Goal: Task Accomplishment & Management: Use online tool/utility

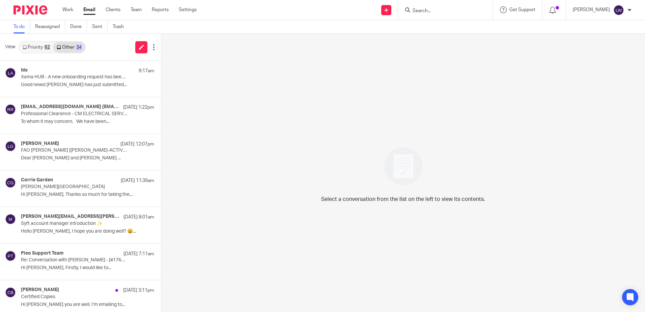
drag, startPoint x: 0, startPoint y: 0, endPoint x: 88, endPoint y: 7, distance: 88.0
click at [88, 7] on link "Email" at bounding box center [89, 9] width 12 height 7
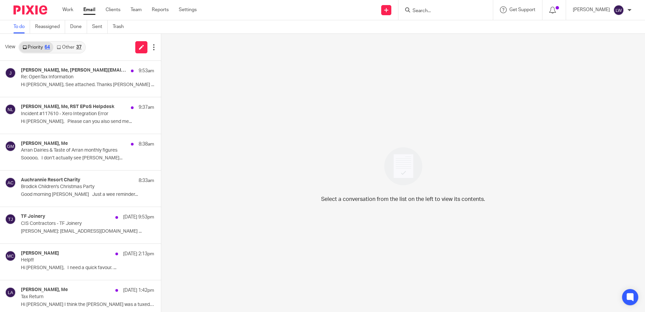
click at [88, 12] on link "Email" at bounding box center [89, 9] width 12 height 7
click at [67, 46] on link "Other 37" at bounding box center [68, 47] width 31 height 11
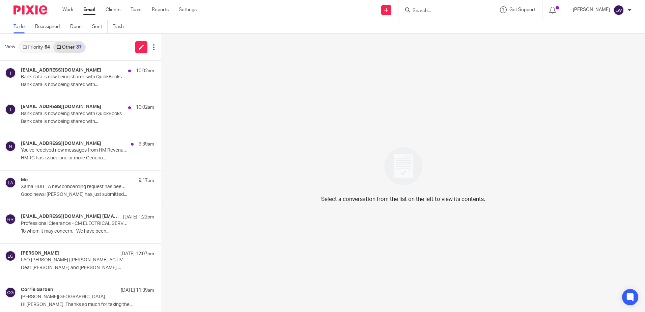
click at [67, 71] on div "intuit@eq.intuit.com 10:02am" at bounding box center [87, 70] width 133 height 7
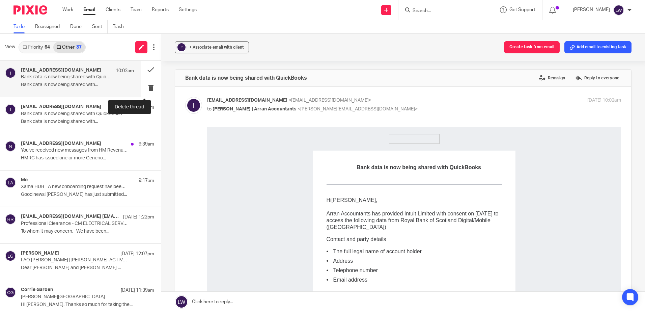
click at [146, 87] on button at bounding box center [151, 88] width 20 height 18
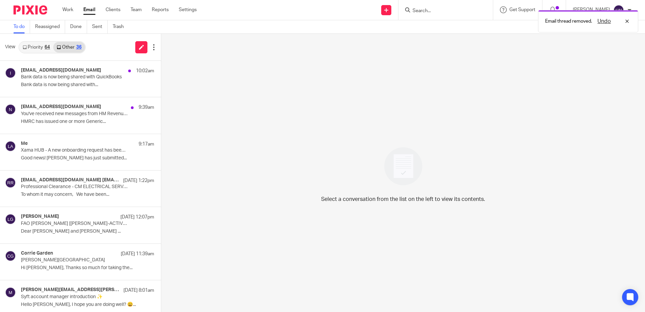
click at [71, 85] on p "Bank data is now being shared with..." at bounding box center [87, 85] width 133 height 6
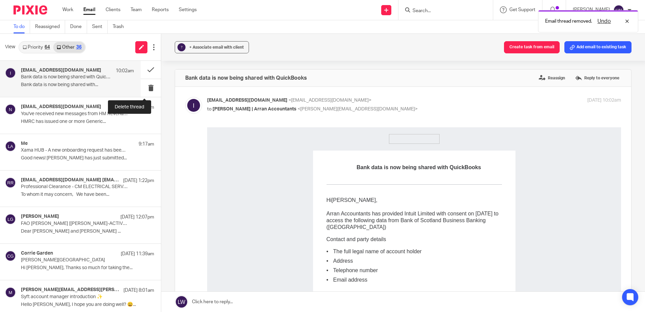
click at [141, 85] on button at bounding box center [151, 88] width 20 height 18
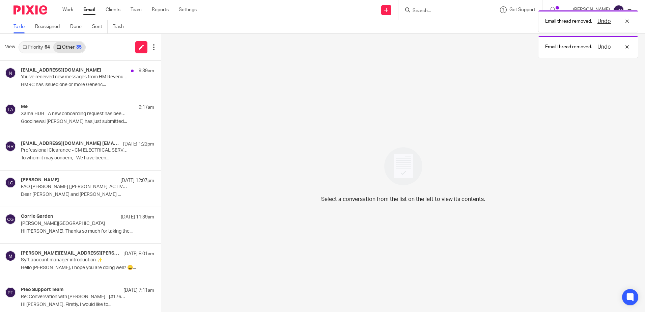
click at [55, 88] on div "noreply@notifications.hmrc.gov.uk 9:39am You've received new messages from HM R…" at bounding box center [87, 78] width 133 height 23
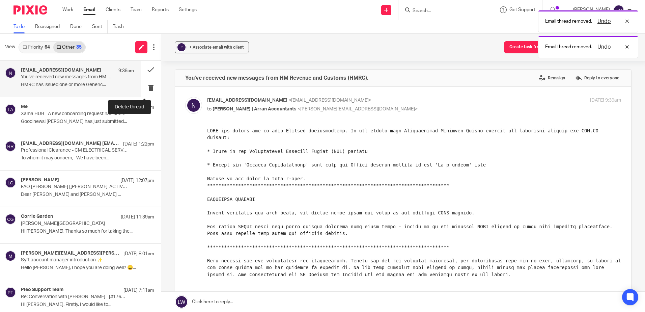
click at [146, 89] on button at bounding box center [151, 88] width 20 height 18
click at [144, 87] on button at bounding box center [151, 88] width 20 height 18
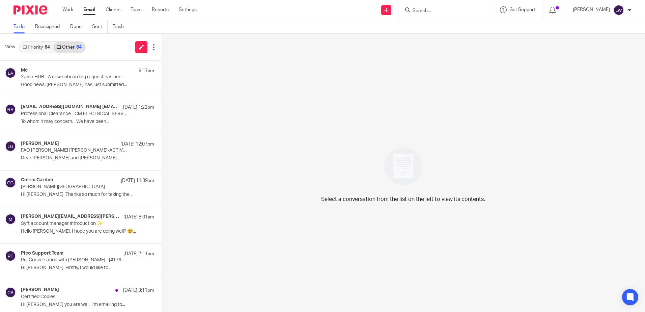
click at [65, 76] on p "Xama HUB - A new onboarding request has been returned" at bounding box center [74, 77] width 107 height 6
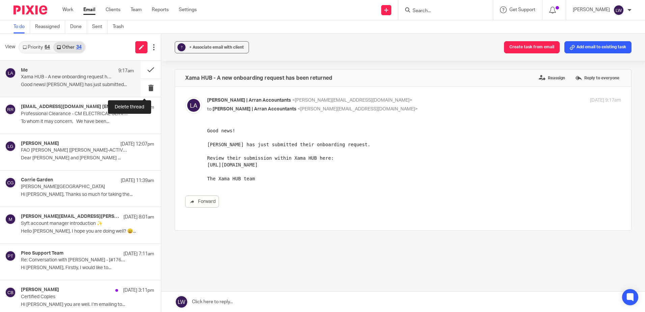
click at [147, 89] on button at bounding box center [151, 88] width 20 height 18
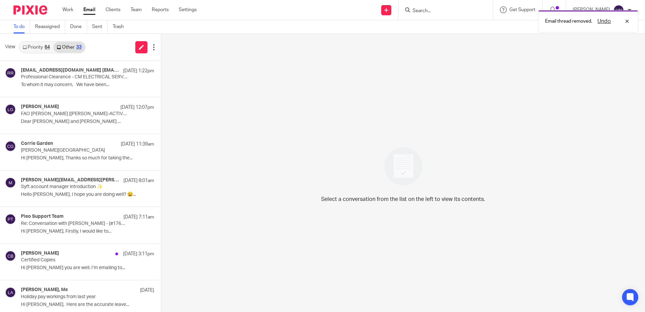
click at [35, 43] on link "Priority 64" at bounding box center [36, 47] width 34 height 11
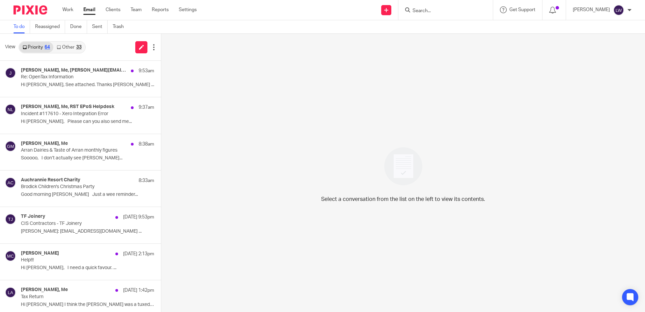
click at [76, 84] on p "Hi Lorna, See attached. Thanks John ..." at bounding box center [87, 85] width 133 height 6
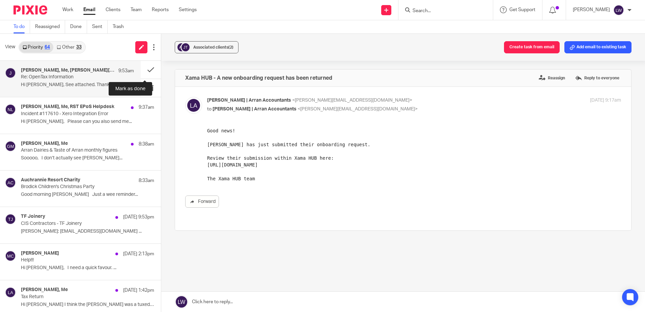
click at [142, 71] on button at bounding box center [151, 70] width 20 height 18
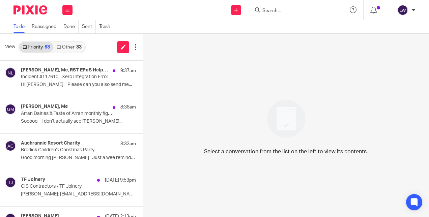
click at [75, 85] on p "Hi Lorna, Please can you also send me..." at bounding box center [78, 85] width 115 height 6
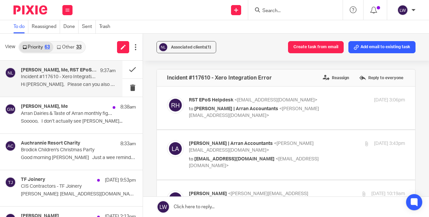
click at [202, 45] on span "Associated clients (1)" at bounding box center [191, 47] width 40 height 4
click at [234, 41] on div "Associated clients (1) Create task from email Add email to existing task" at bounding box center [286, 47] width 286 height 27
click at [125, 67] on button at bounding box center [132, 70] width 20 height 18
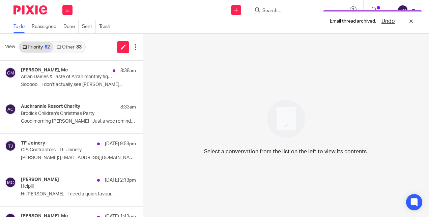
click at [73, 7] on div "Work Email Clients Team Reports Settings" at bounding box center [68, 10] width 24 height 20
click at [72, 38] on li "Email" at bounding box center [67, 41] width 18 height 10
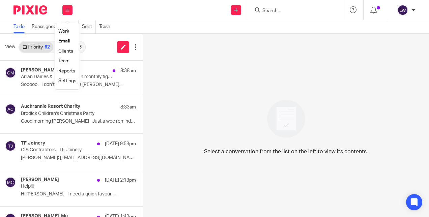
click at [66, 38] on li "Email" at bounding box center [67, 41] width 18 height 10
click at [273, 13] on input "Search" at bounding box center [292, 11] width 61 height 6
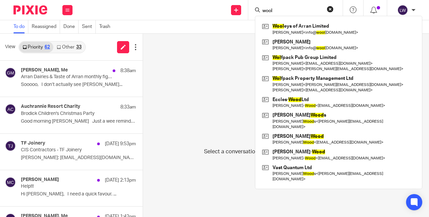
type input "wool"
click at [283, 28] on link at bounding box center [338, 29] width 157 height 16
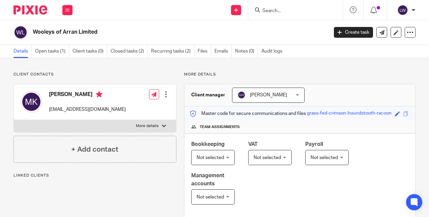
click at [53, 53] on link "Open tasks (1)" at bounding box center [52, 51] width 34 height 13
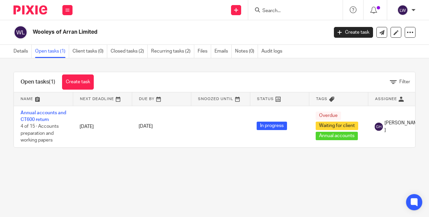
click at [42, 114] on link "Annual accounts and CT600 return" at bounding box center [44, 116] width 46 height 11
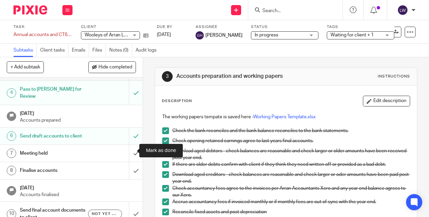
scroll to position [101, 0]
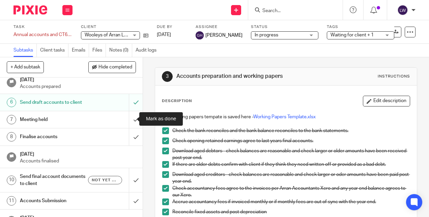
click at [130, 119] on input "submit" at bounding box center [71, 119] width 143 height 17
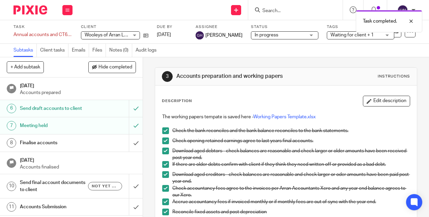
scroll to position [101, 0]
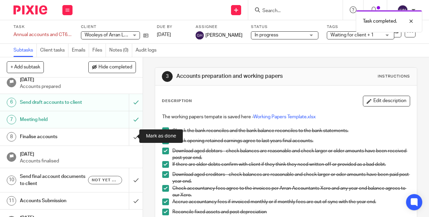
click at [126, 136] on input "submit" at bounding box center [71, 137] width 143 height 17
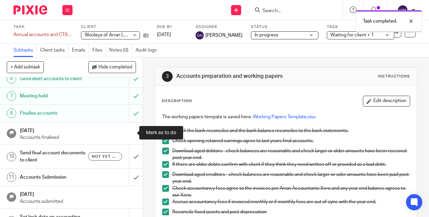
scroll to position [135, 0]
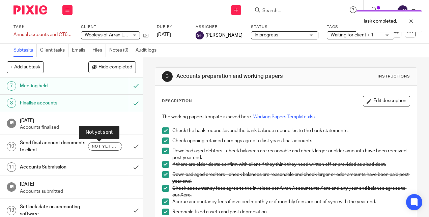
click at [96, 144] on span "Not yet sent" at bounding box center [105, 147] width 27 height 6
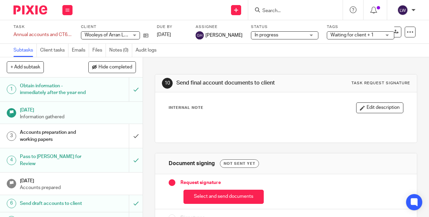
scroll to position [33, 0]
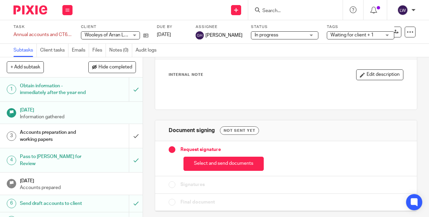
click at [213, 160] on button "Select and send documents" at bounding box center [224, 164] width 80 height 15
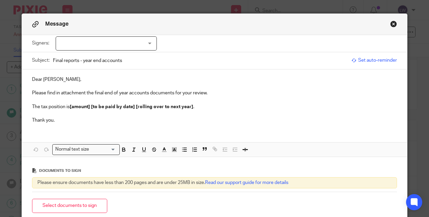
click at [74, 43] on div at bounding box center [106, 43] width 101 height 14
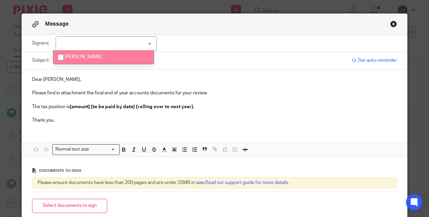
click at [74, 56] on span "[PERSON_NAME]" at bounding box center [83, 57] width 37 height 5
checkbox input "true"
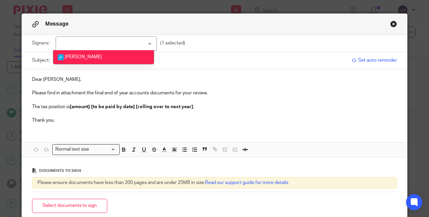
click at [119, 95] on p "Please find in attachment the final end of year accounts documents for your rev…" at bounding box center [214, 93] width 365 height 7
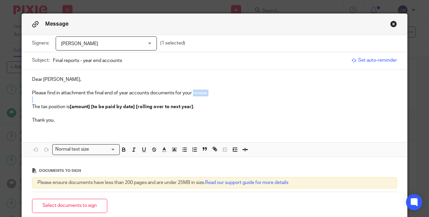
drag, startPoint x: 191, startPoint y: 92, endPoint x: 229, endPoint y: 100, distance: 39.6
click at [229, 100] on div "Dear Matt, Please find in attachment the final end of year accounts documents f…" at bounding box center [215, 99] width 386 height 60
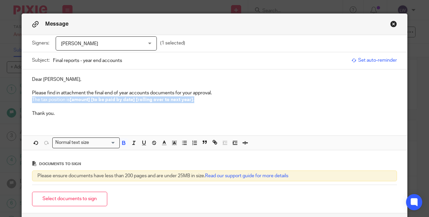
drag, startPoint x: 200, startPoint y: 100, endPoint x: 29, endPoint y: 103, distance: 171.4
click at [32, 103] on p "The tax position is [amount] [to be paid by date] [rolling over to next year] ." at bounding box center [214, 99] width 365 height 7
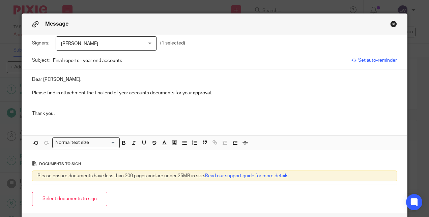
scroll to position [34, 0]
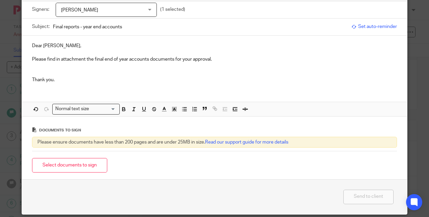
click at [67, 165] on button "Select documents to sign" at bounding box center [69, 165] width 75 height 15
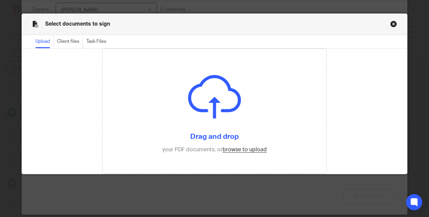
click at [235, 149] on input "file" at bounding box center [215, 111] width 224 height 125
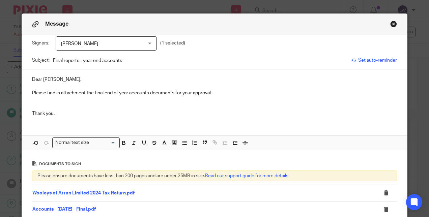
scroll to position [76, 0]
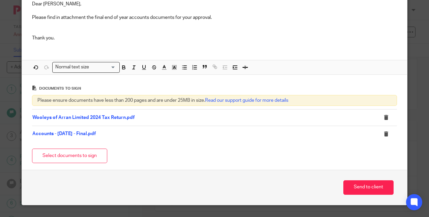
click at [369, 185] on button "Send to client" at bounding box center [368, 187] width 50 height 15
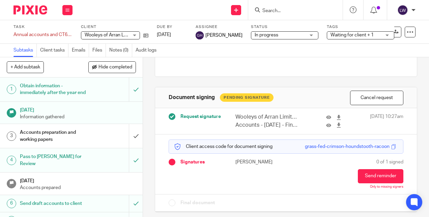
scroll to position [67, 0]
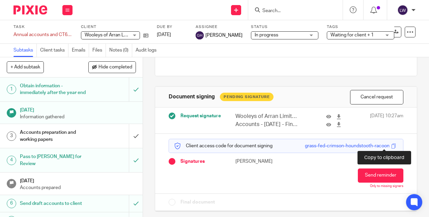
click at [391, 144] on span at bounding box center [393, 146] width 5 height 5
click at [67, 8] on icon at bounding box center [67, 10] width 4 height 4
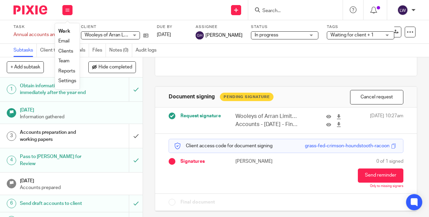
click at [72, 38] on li "Email" at bounding box center [67, 41] width 18 height 10
click at [63, 40] on link "Email" at bounding box center [63, 41] width 11 height 5
